Goal: Task Accomplishment & Management: Manage account settings

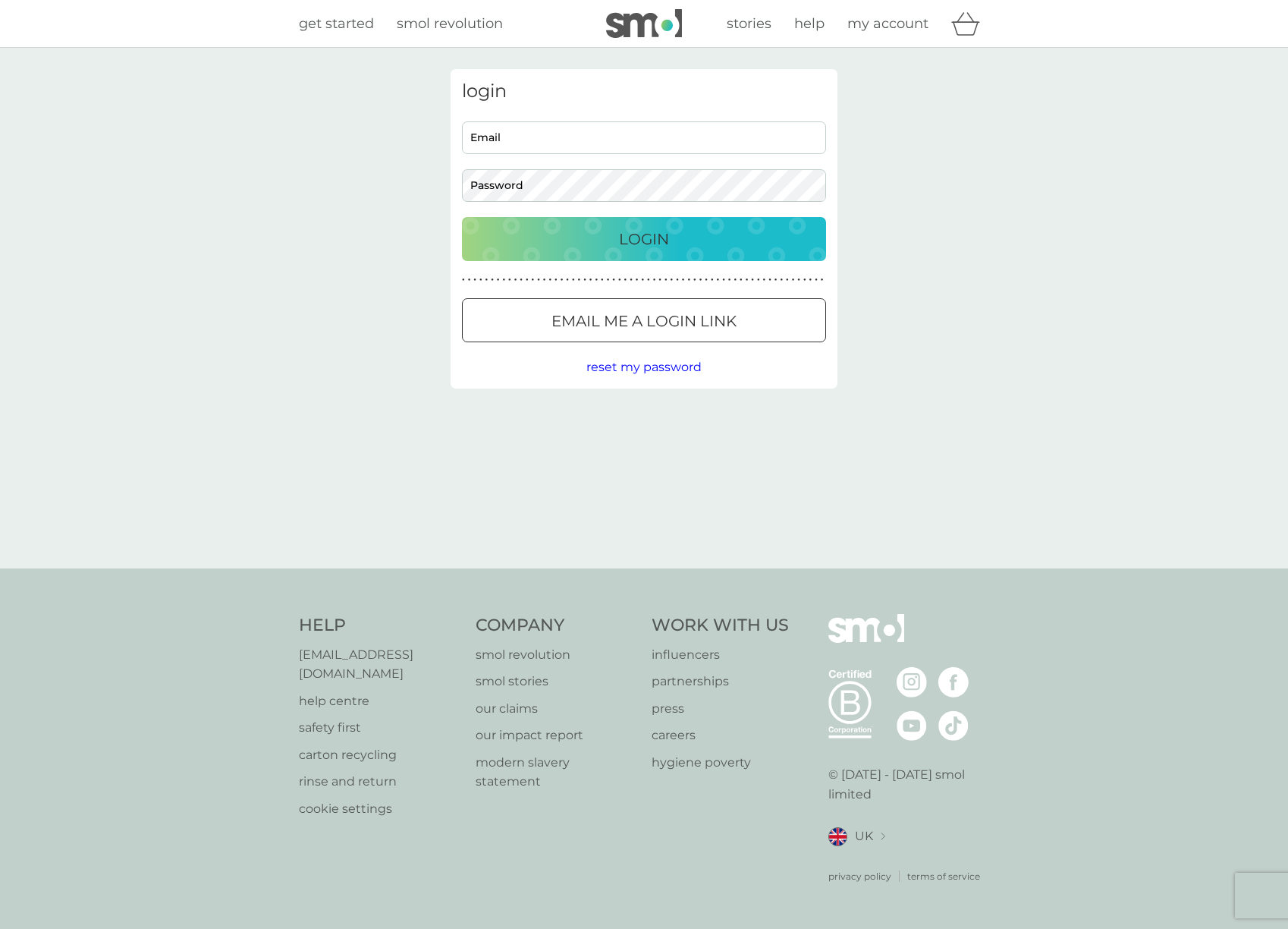
type input "kristikase@gmail.com"
click at [662, 235] on p "Login" at bounding box center [644, 239] width 50 height 24
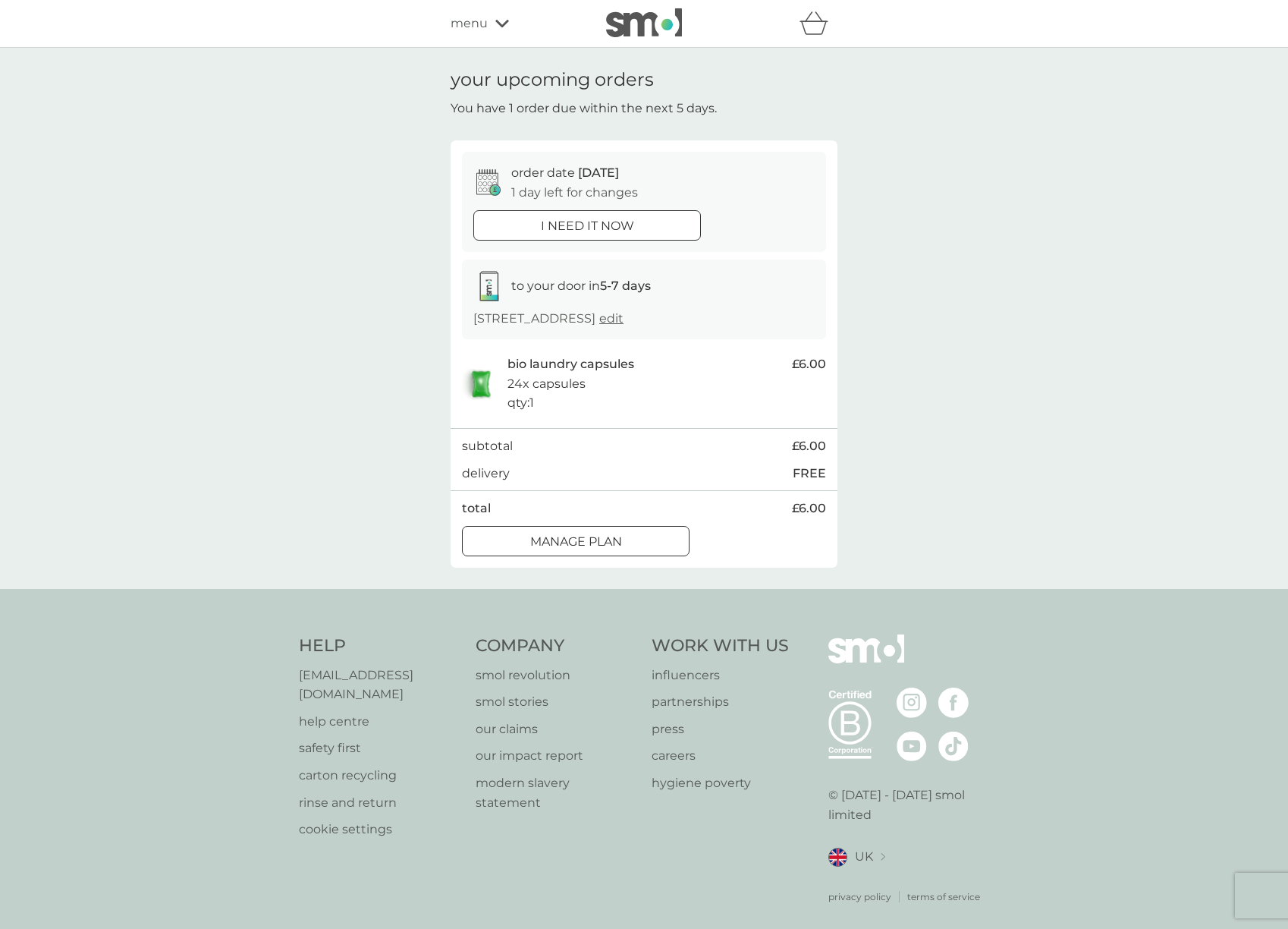
click at [597, 560] on div "order date [DATE] 1 day left for changes i need it now to your door in 5-7 days…" at bounding box center [643, 353] width 387 height 426
click at [595, 550] on p "Manage plan" at bounding box center [576, 541] width 92 height 20
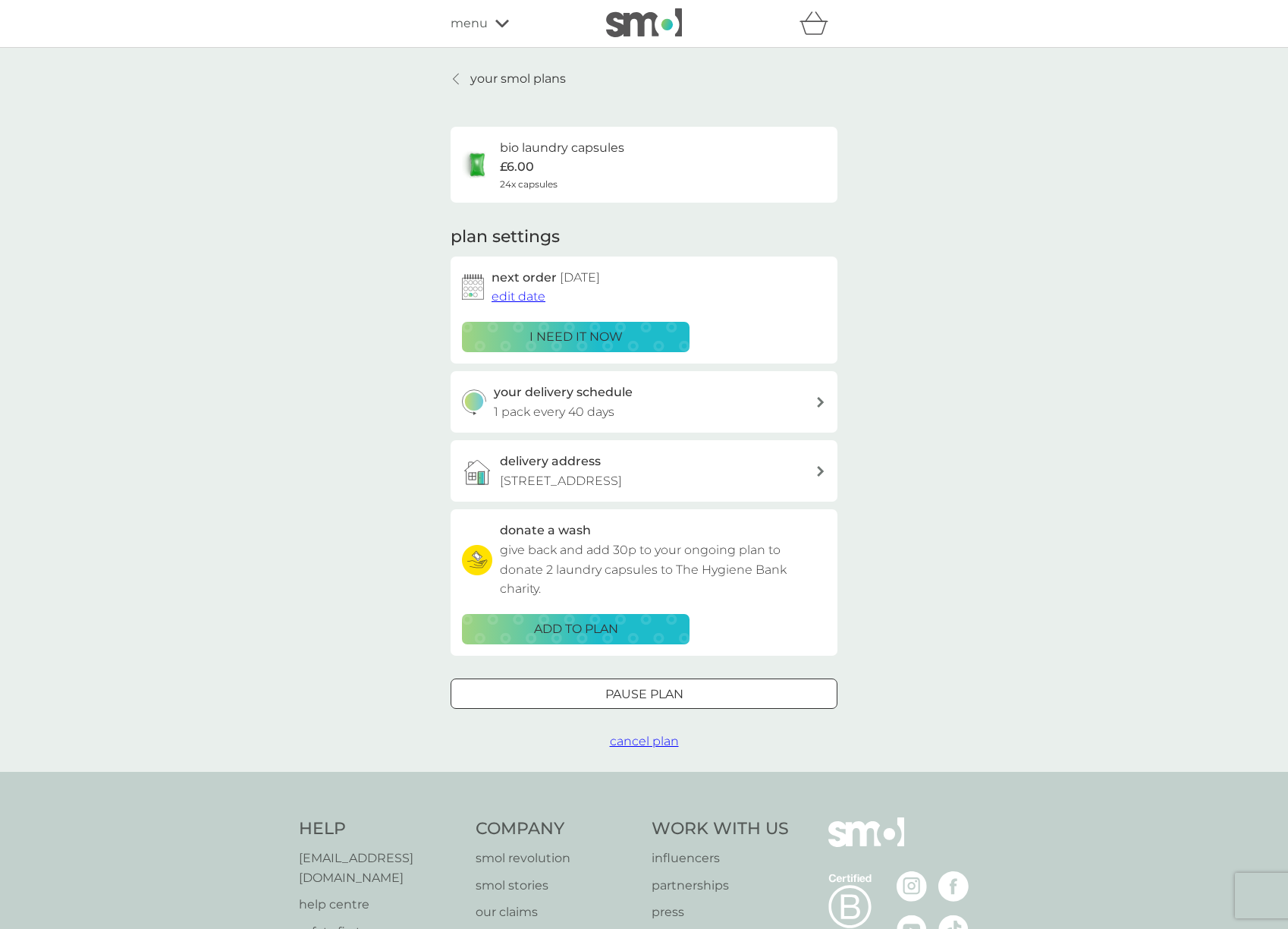
click at [530, 296] on span "edit date" at bounding box center [518, 296] width 54 height 15
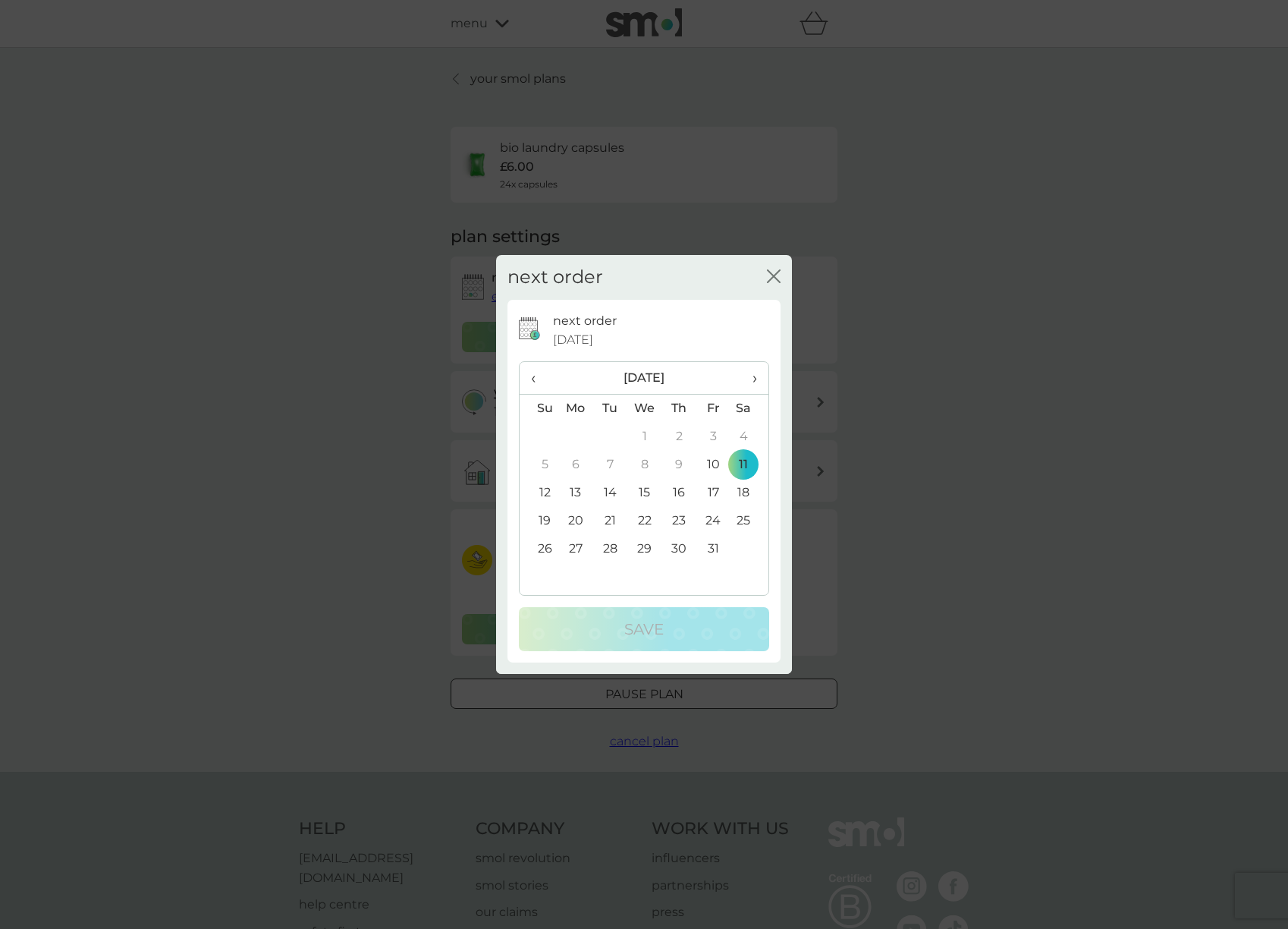
click at [709, 556] on td "31" at bounding box center [712, 549] width 34 height 28
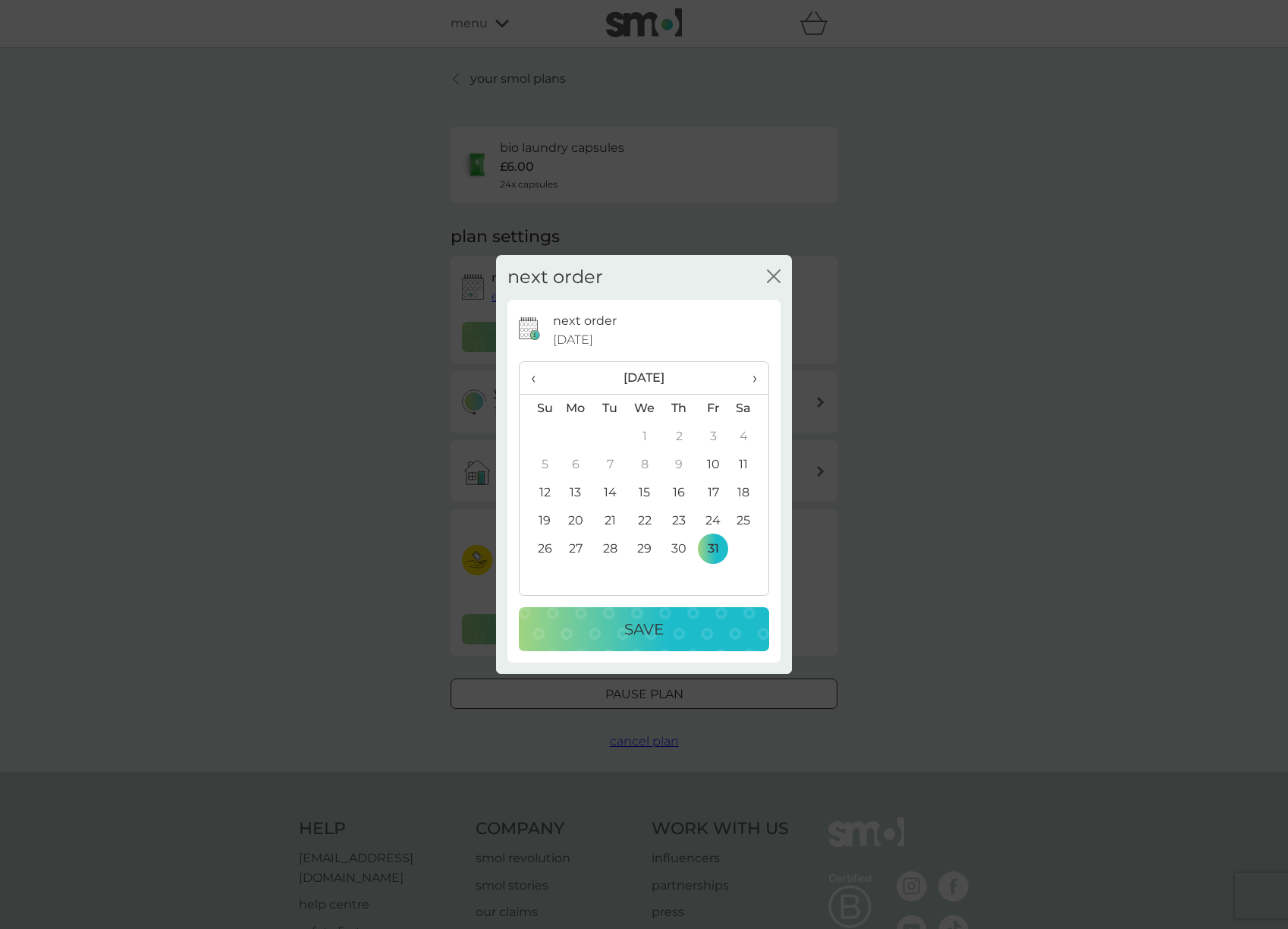
click at [677, 630] on div "Save" at bounding box center [644, 629] width 220 height 24
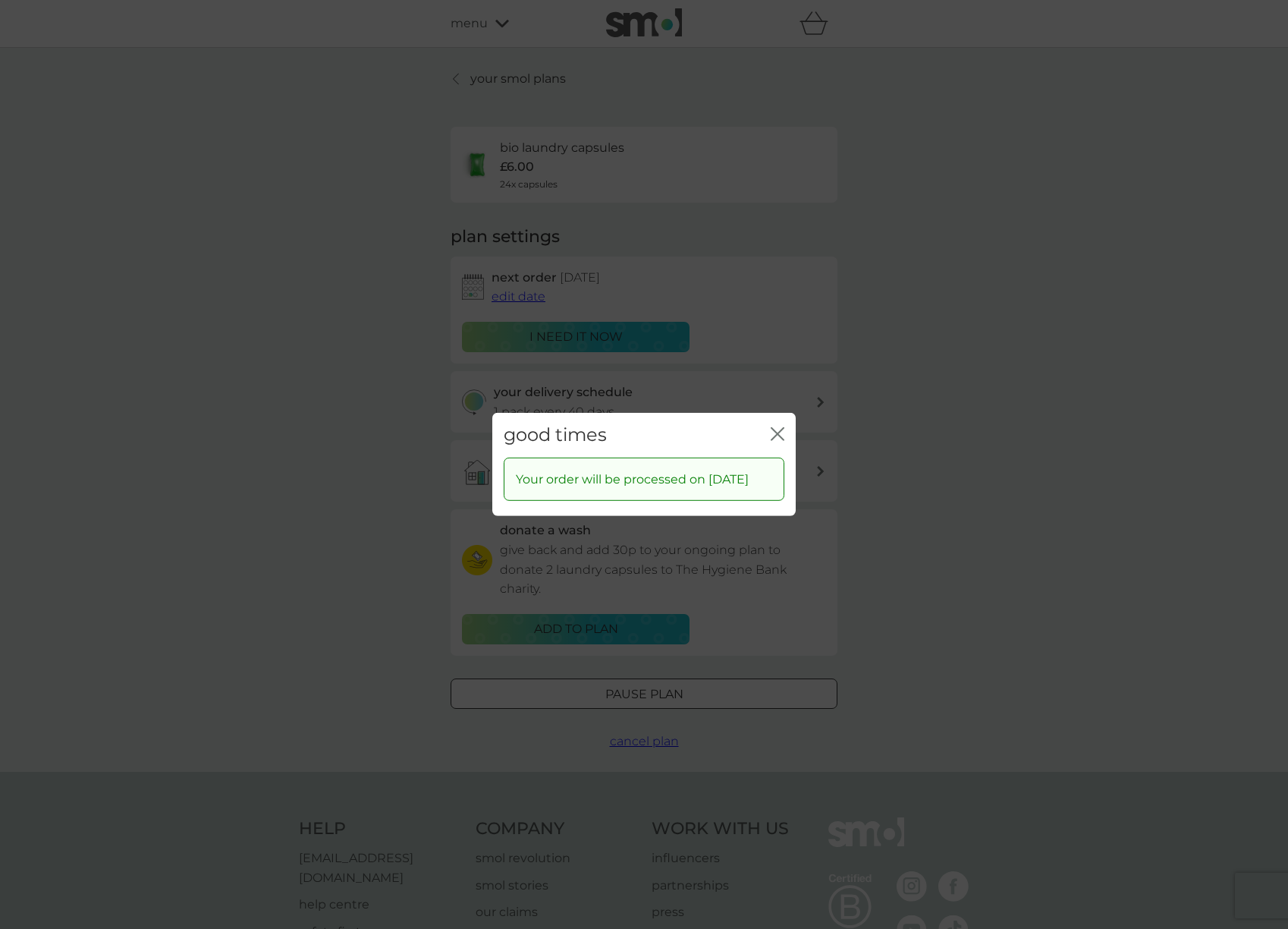
click at [776, 413] on div "good times close" at bounding box center [644, 435] width 303 height 45
click at [503, 80] on div "good times close Your order will be processed on [DATE]" at bounding box center [644, 464] width 1288 height 929
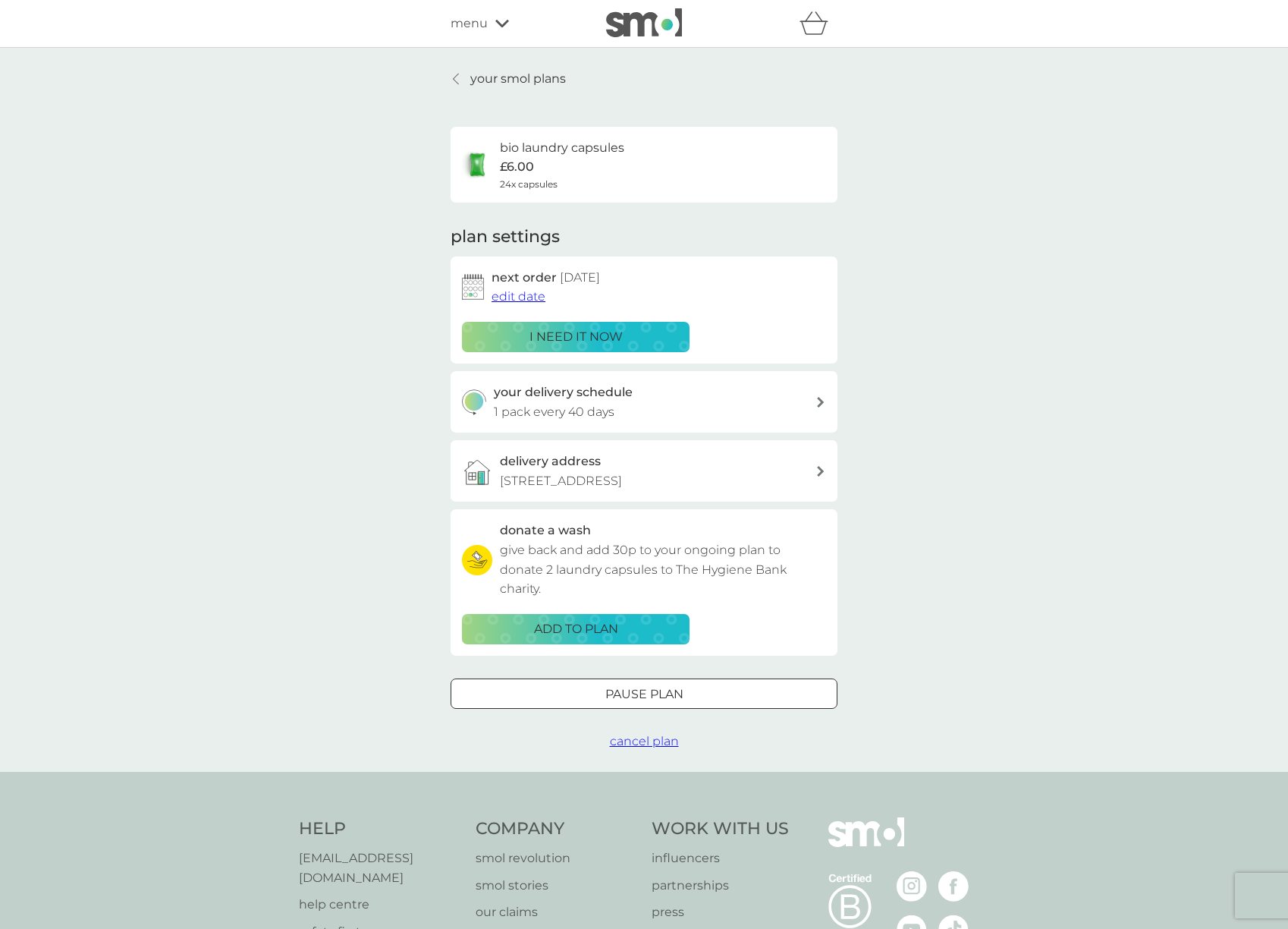
click at [488, 80] on p "your smol plans" at bounding box center [518, 79] width 95 height 20
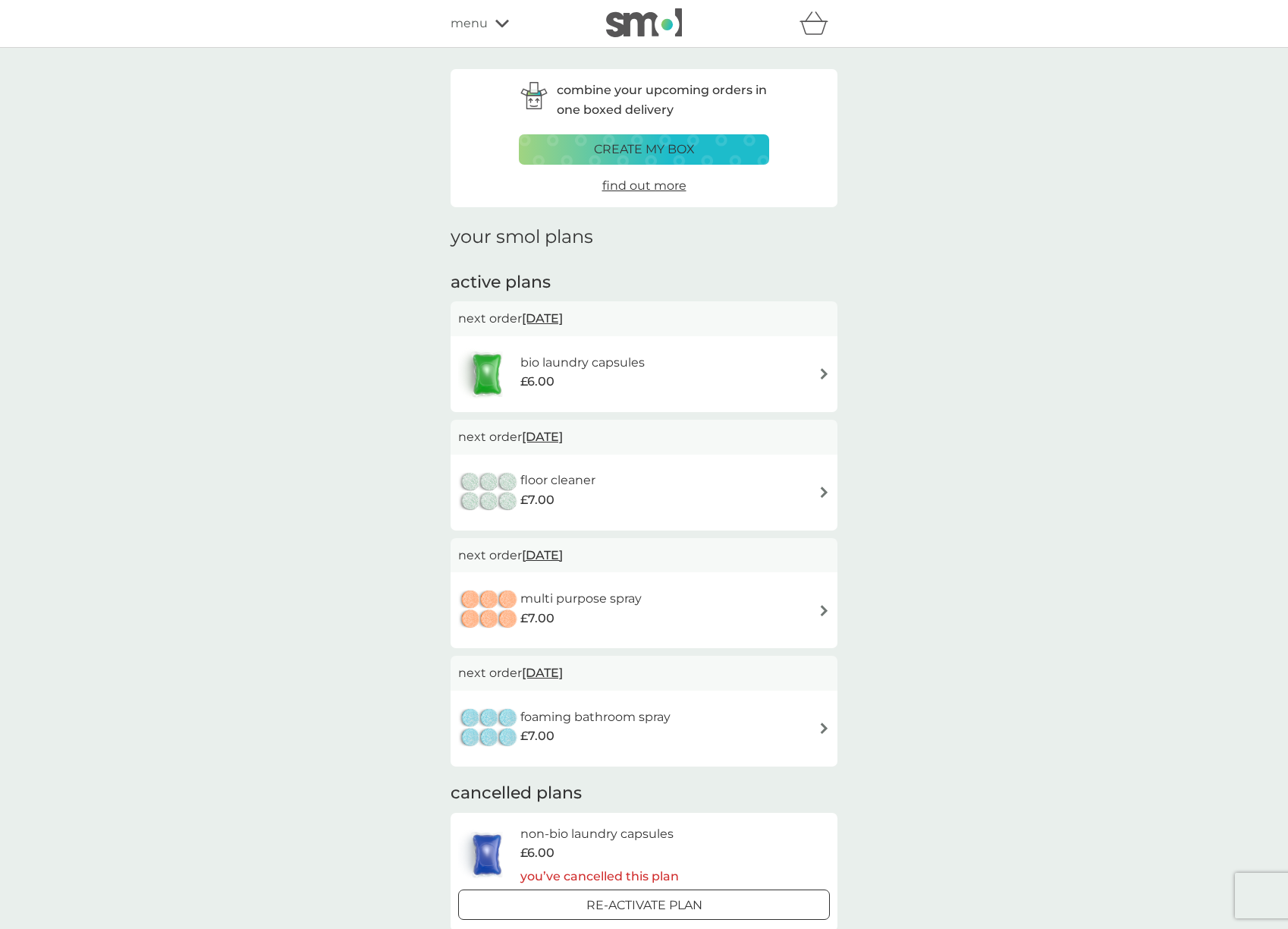
click at [708, 472] on div "floor cleaner £7.00" at bounding box center [643, 492] width 371 height 53
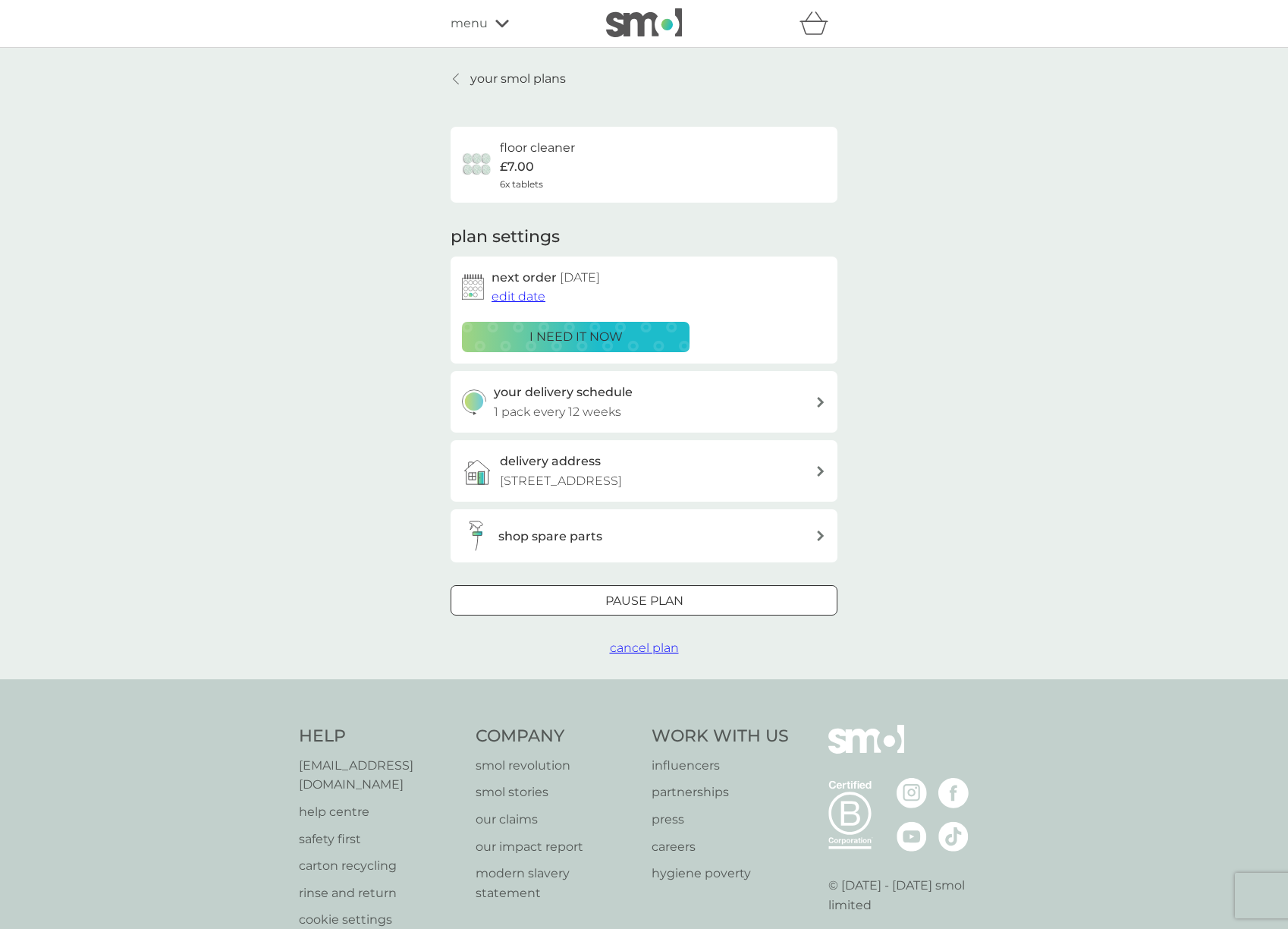
click at [520, 297] on span "edit date" at bounding box center [518, 296] width 54 height 15
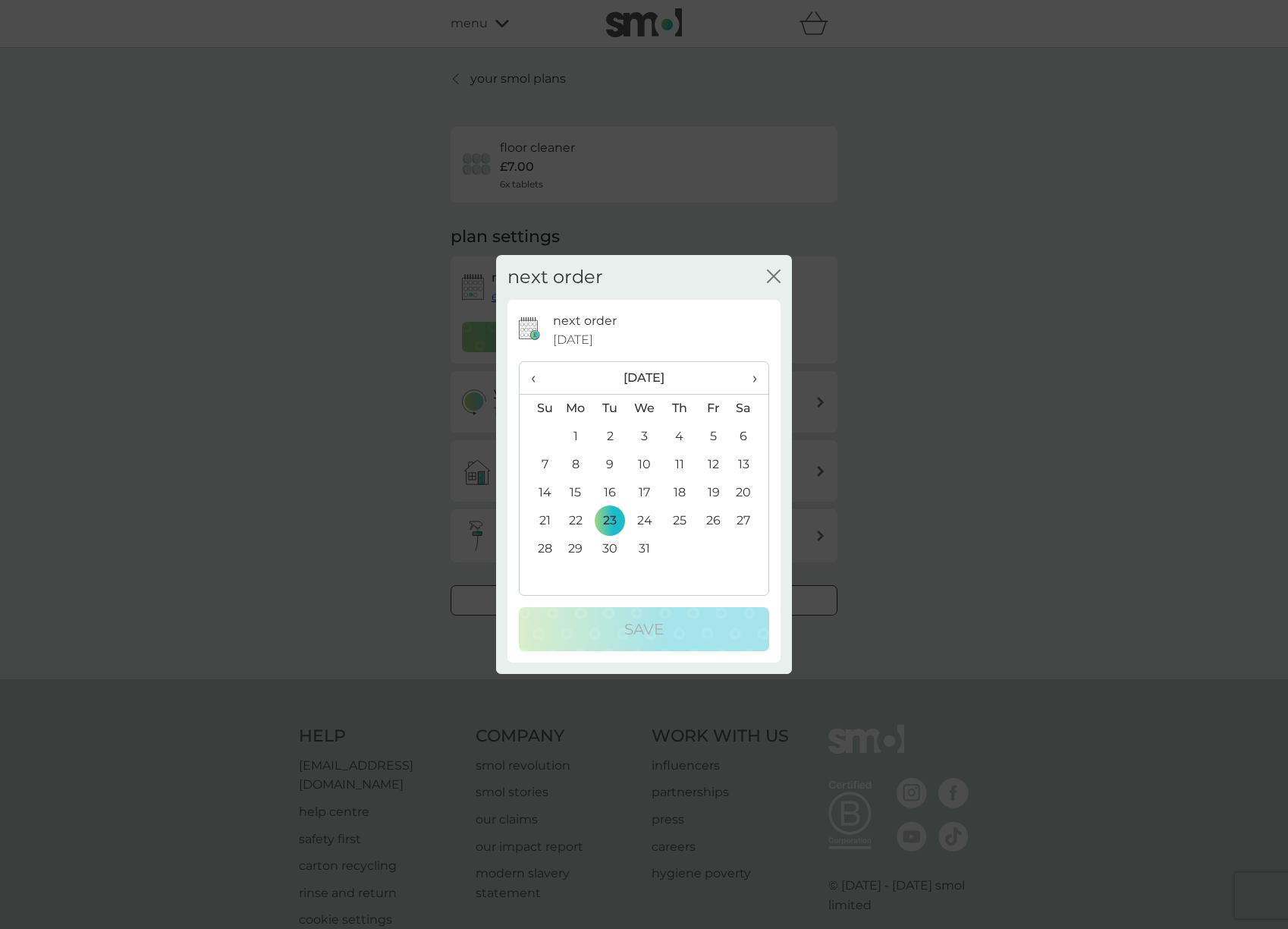
click at [757, 377] on th "›" at bounding box center [750, 378] width 38 height 33
click at [617, 530] on td "20" at bounding box center [609, 520] width 34 height 28
click at [630, 641] on button "Save" at bounding box center [643, 629] width 250 height 44
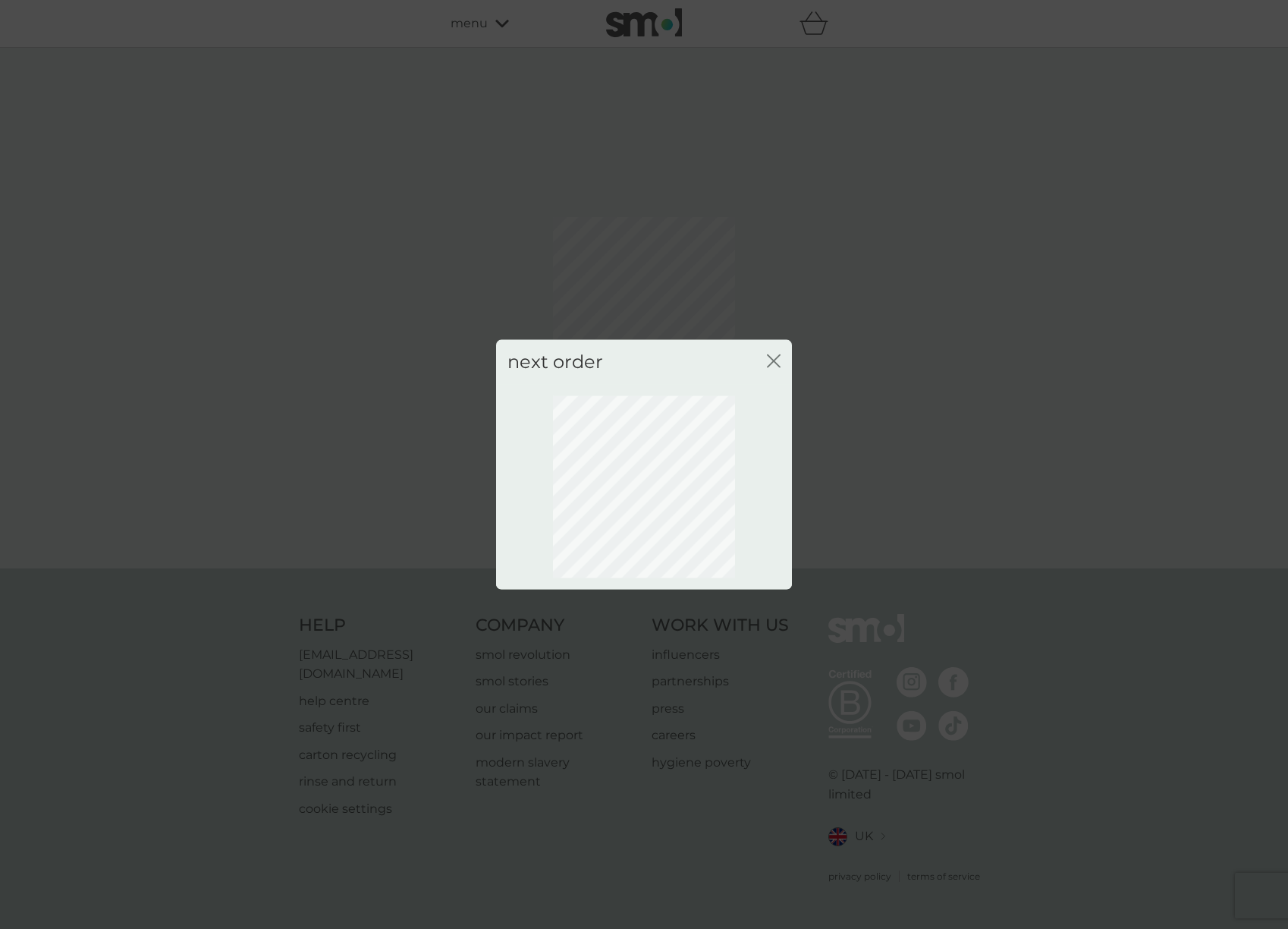
click at [466, 79] on div "next order close" at bounding box center [644, 464] width 1288 height 929
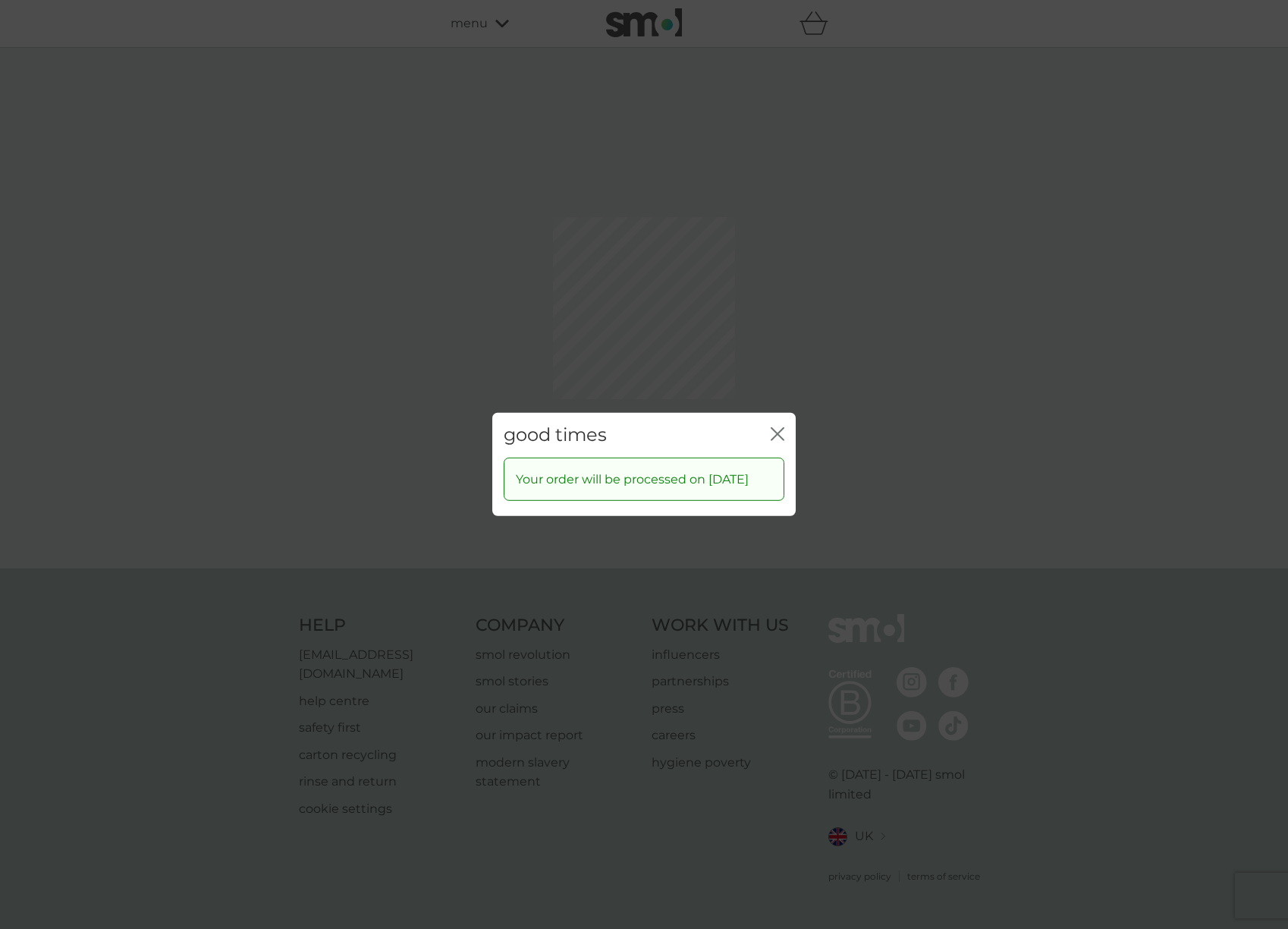
click at [772, 362] on div "good times close Your order will be processed on [DATE]" at bounding box center [644, 464] width 1288 height 929
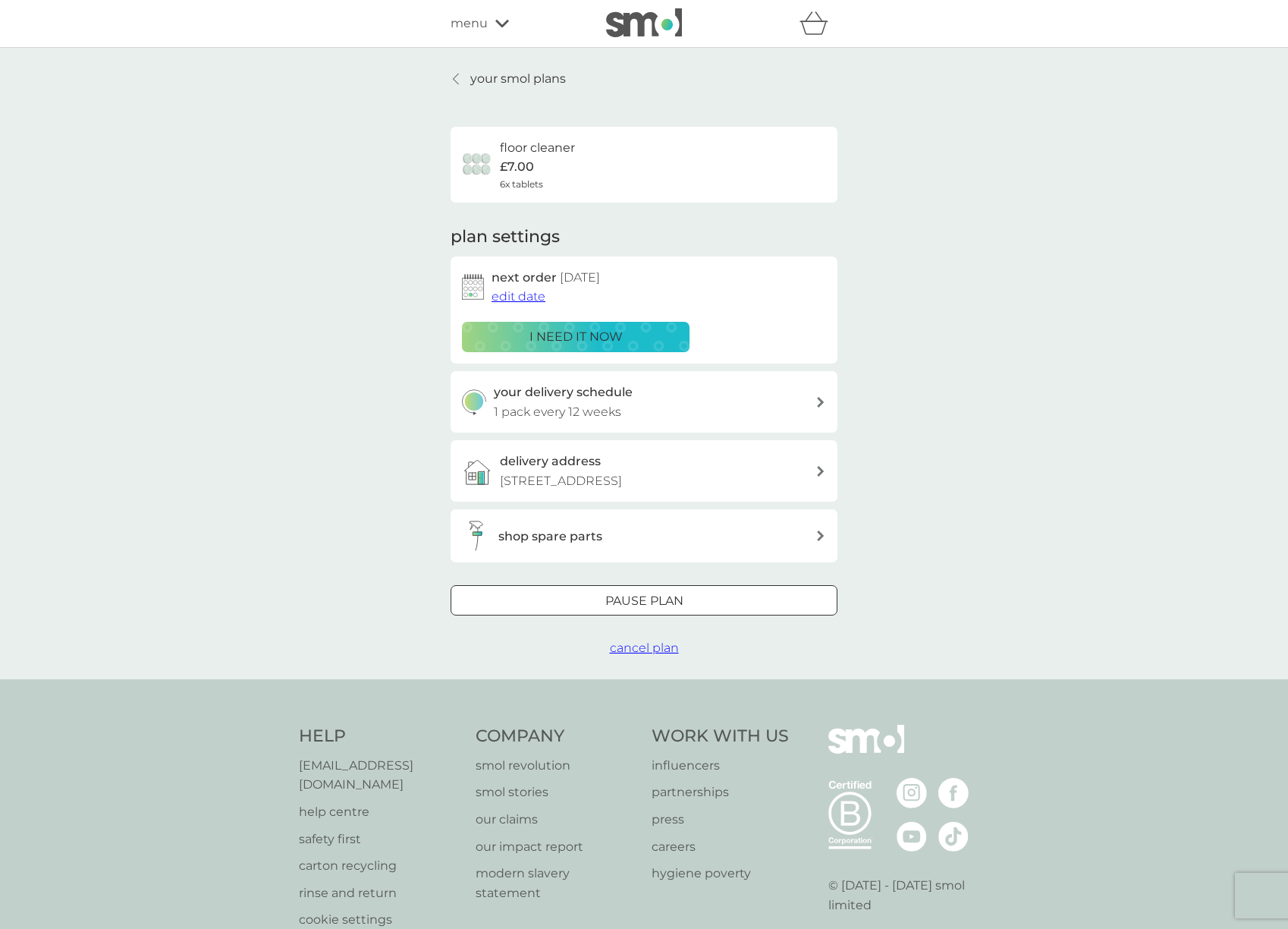
click at [468, 76] on link "your smol plans" at bounding box center [507, 79] width 115 height 20
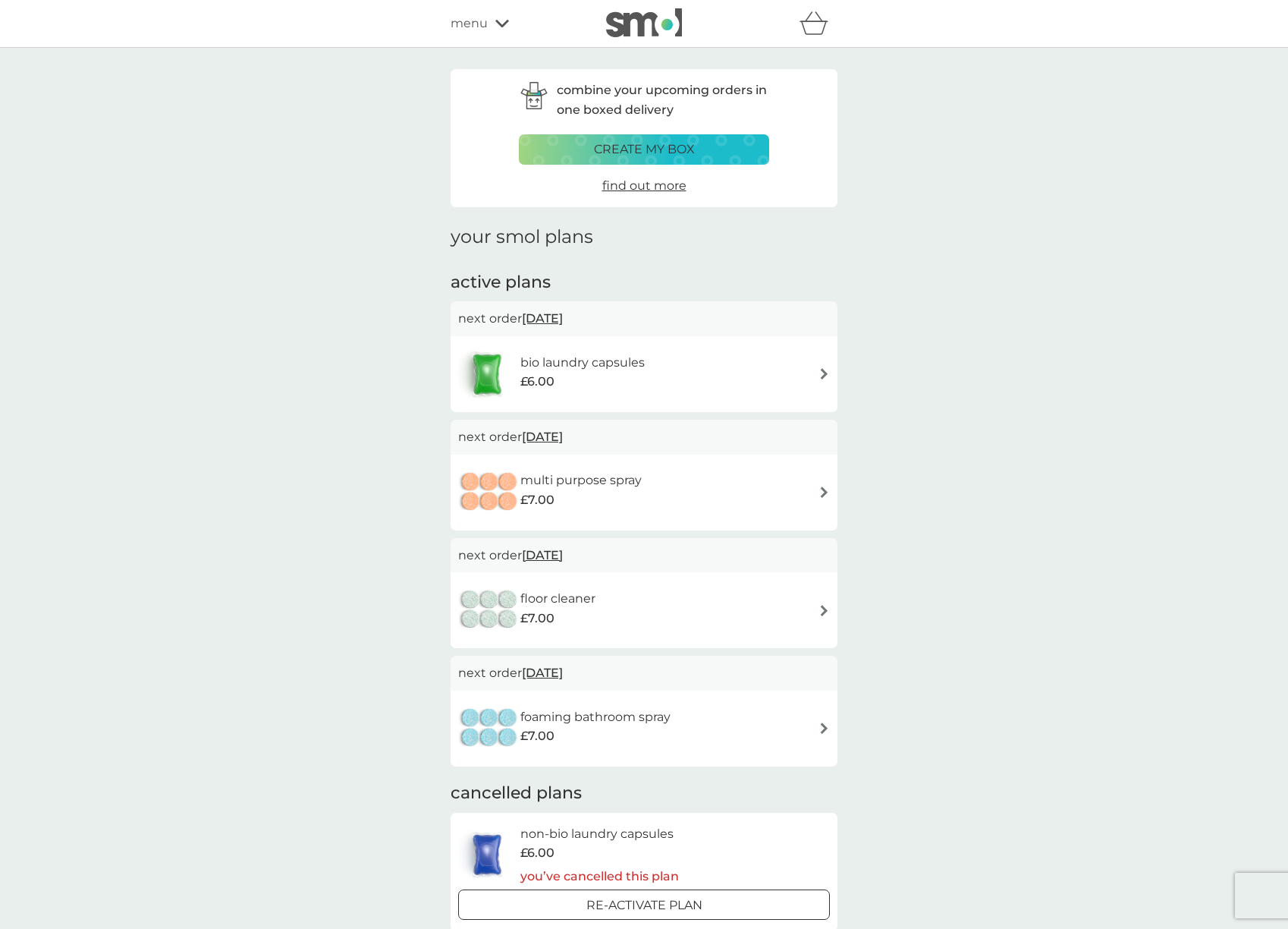
click at [563, 671] on span "[DATE]" at bounding box center [542, 673] width 41 height 29
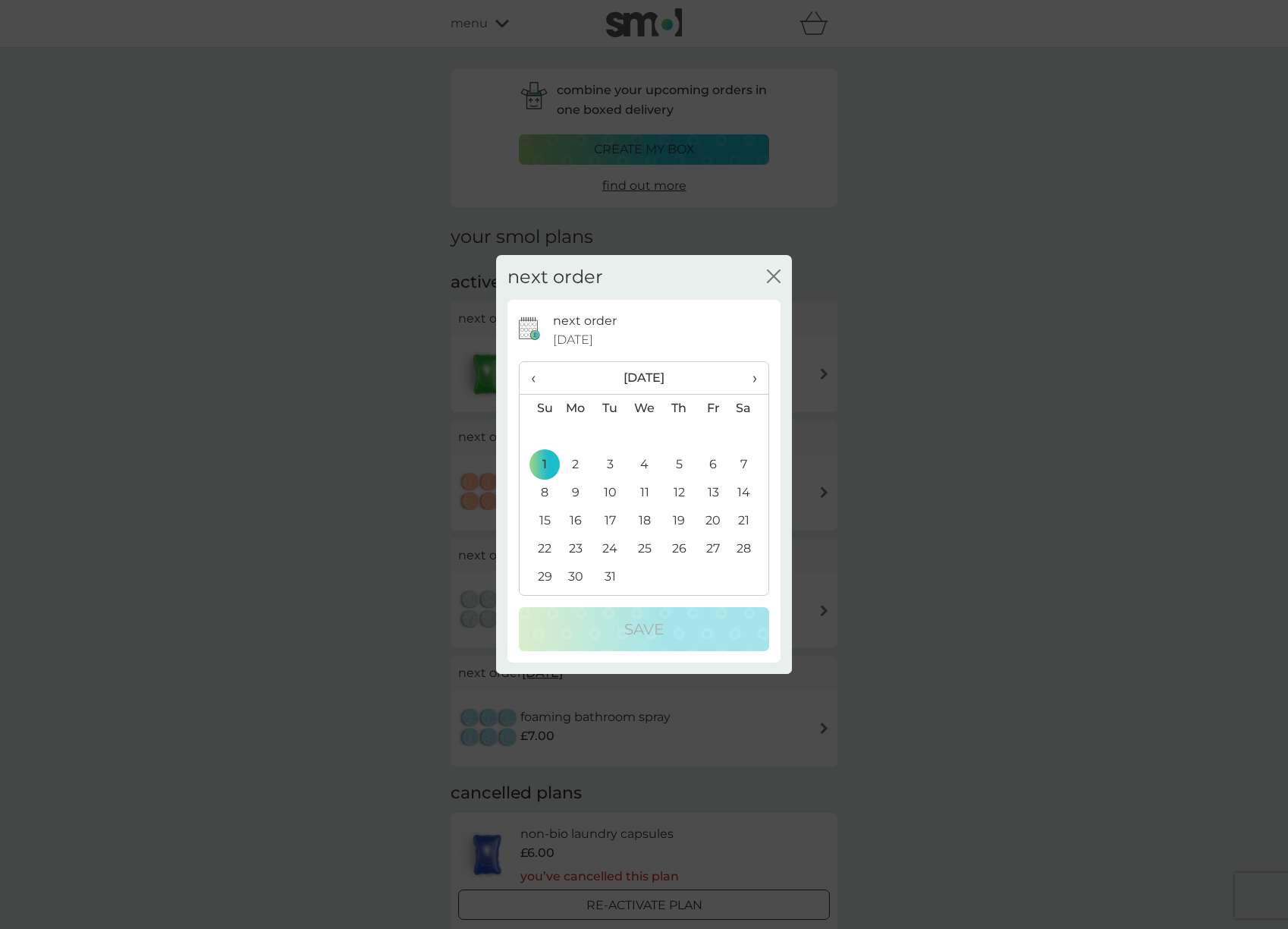
click at [753, 373] on span "›" at bounding box center [750, 377] width 16 height 32
click at [418, 405] on div "next order close next order [DATE] ‹ [DATE] › Su Mo Tu We Th Fr Sa 26 27 28 29 …" at bounding box center [644, 464] width 1288 height 929
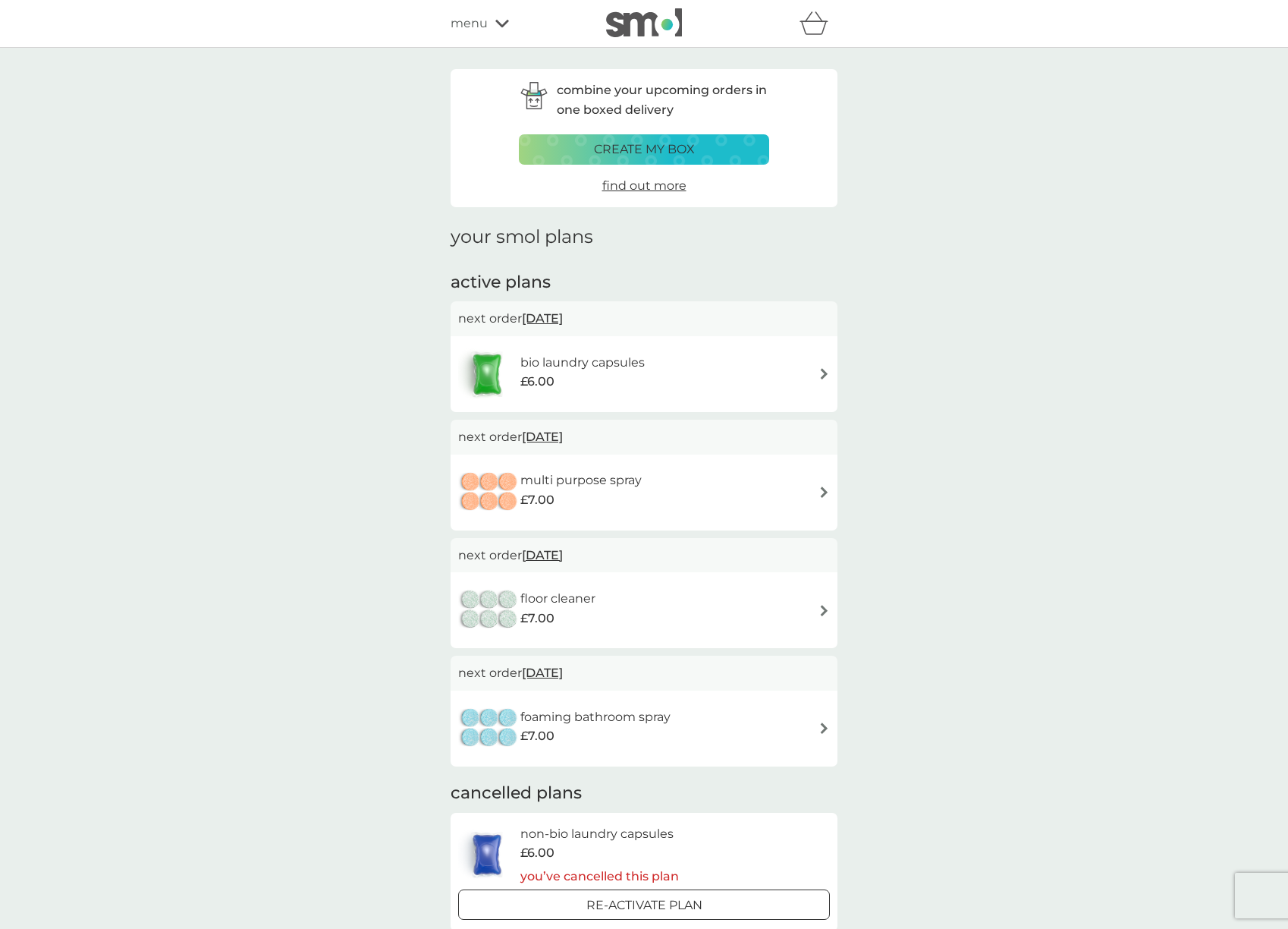
click at [542, 668] on span "[DATE]" at bounding box center [542, 673] width 41 height 29
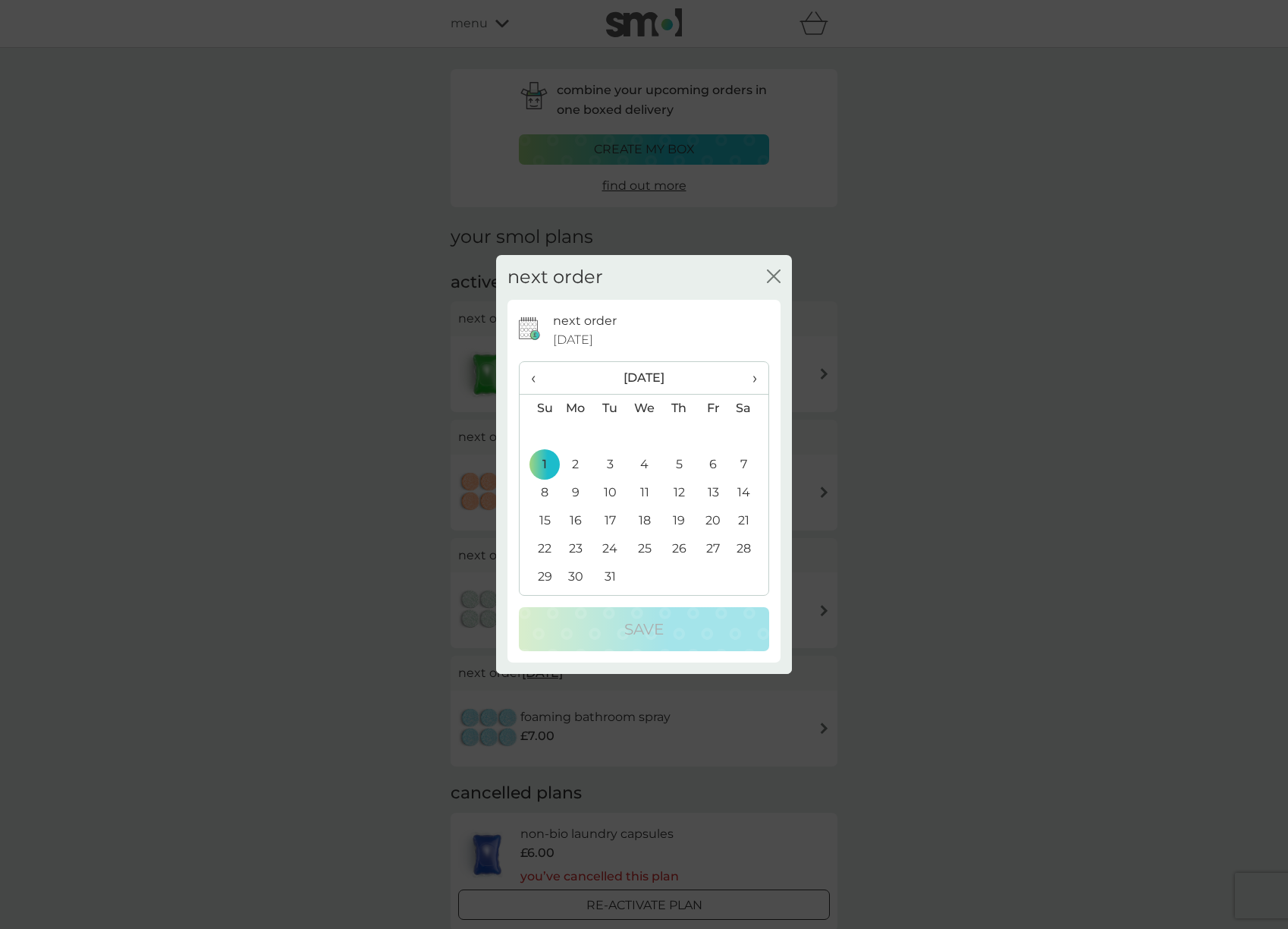
click at [524, 376] on th "‹" at bounding box center [538, 378] width 39 height 33
click at [528, 377] on th "‹" at bounding box center [538, 378] width 39 height 33
click at [750, 388] on span "›" at bounding box center [750, 377] width 16 height 32
drag, startPoint x: 612, startPoint y: 522, endPoint x: 610, endPoint y: 535, distance: 13.2
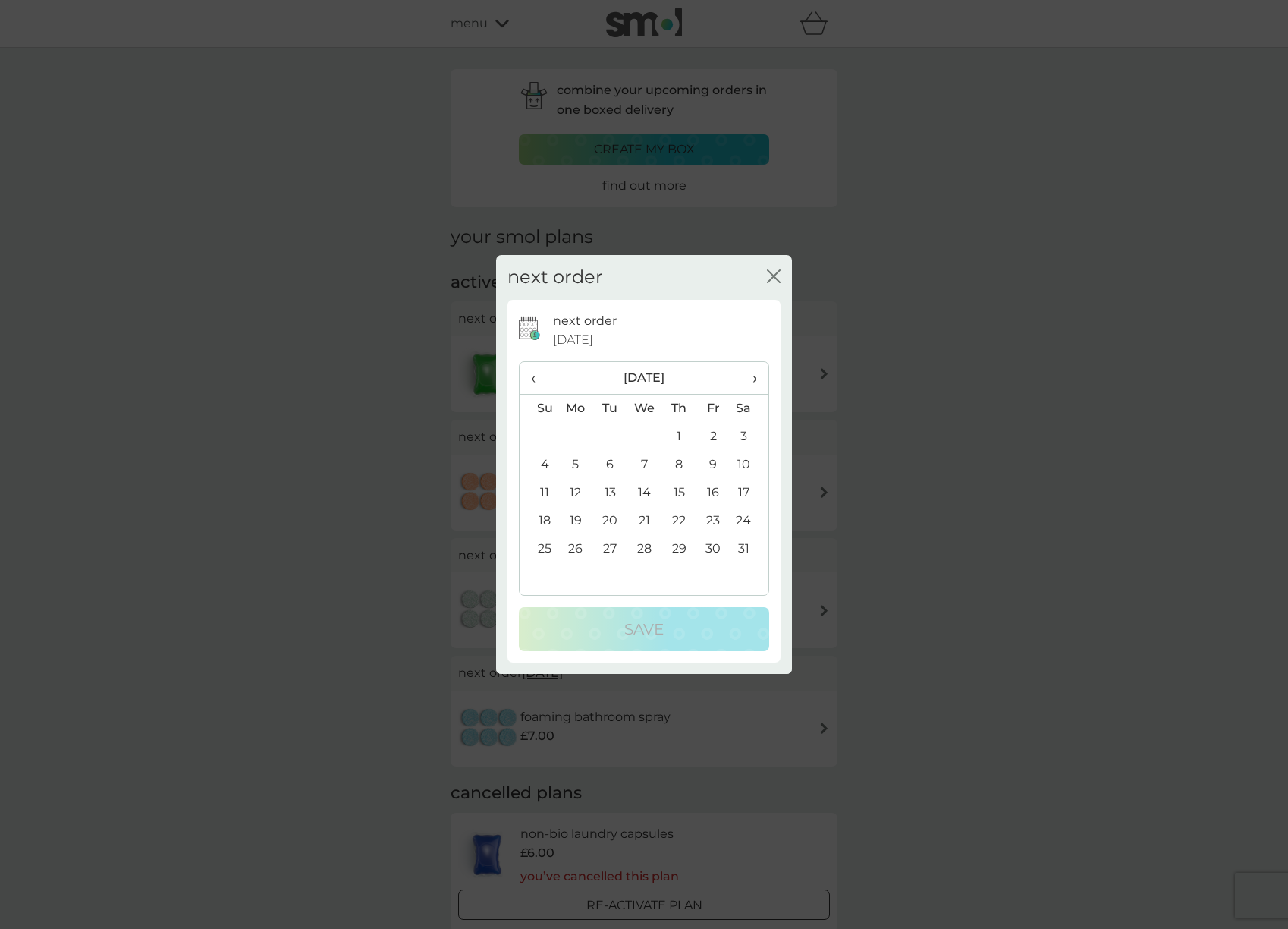
click at [612, 522] on td "20" at bounding box center [609, 520] width 34 height 28
click at [615, 620] on div "Save" at bounding box center [644, 629] width 220 height 24
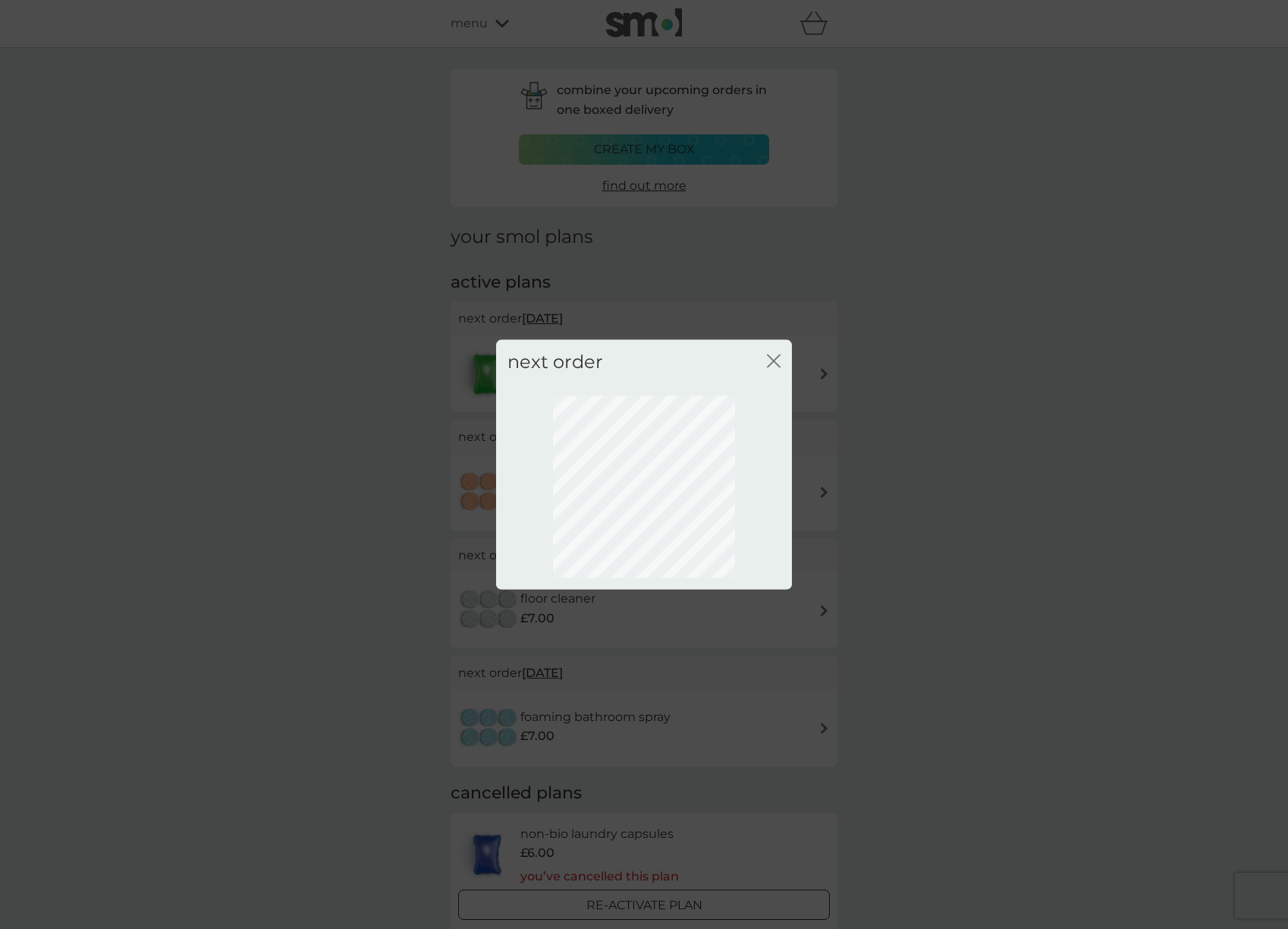
click at [459, 376] on div "next order close" at bounding box center [644, 464] width 1288 height 929
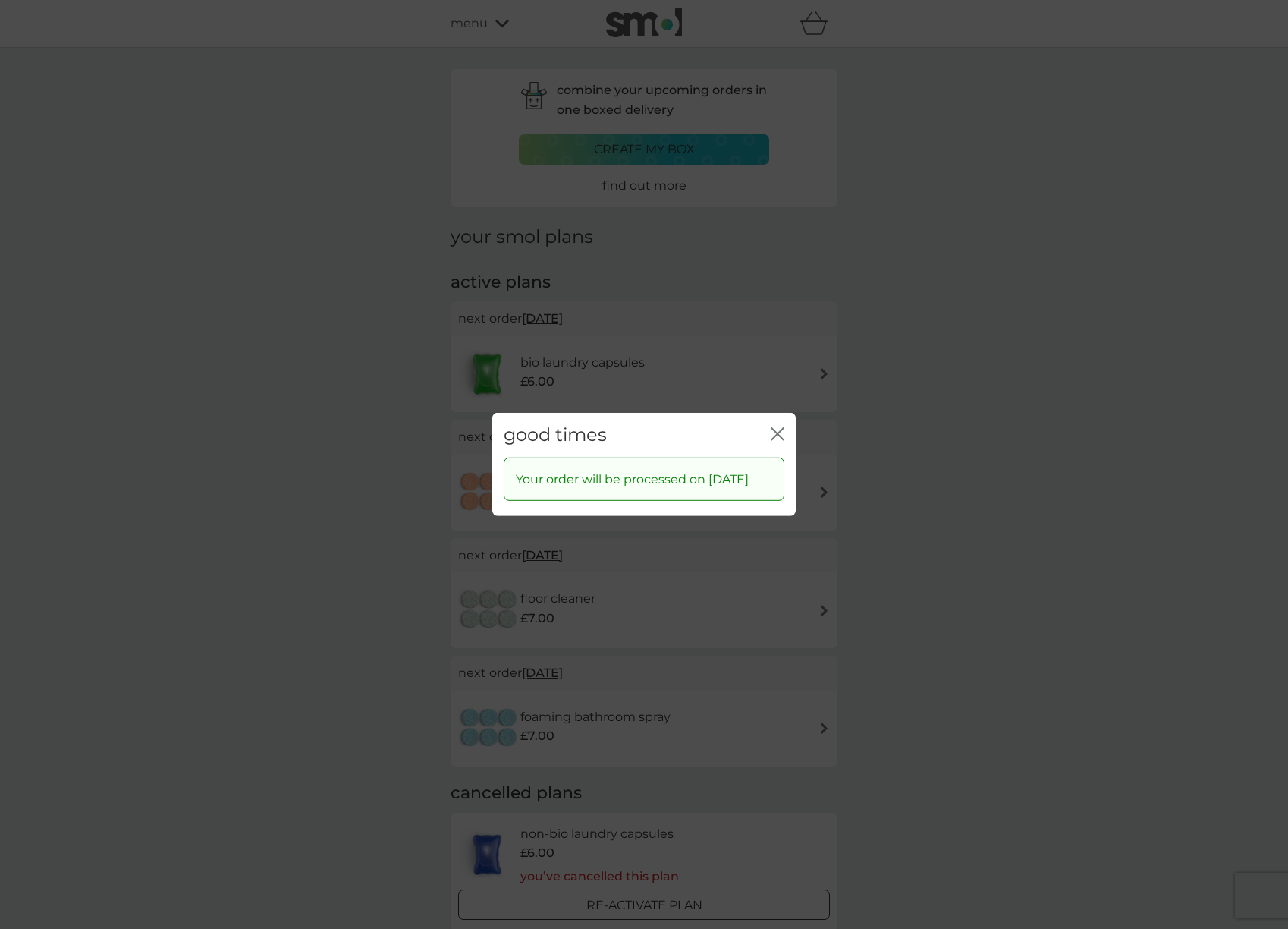
click at [773, 429] on icon "close" at bounding box center [774, 434] width 6 height 12
